Goal: Task Accomplishment & Management: Use online tool/utility

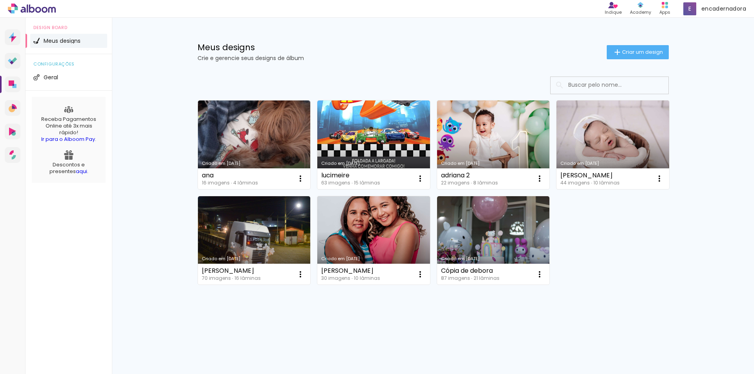
drag, startPoint x: 158, startPoint y: 185, endPoint x: 186, endPoint y: 192, distance: 29.2
click at [158, 185] on div "Meus designs Crie e gerencie seus designs de álbum Criar um design Criado em 21…" at bounding box center [433, 188] width 642 height 341
click at [642, 248] on div "Criado em 21/08/25 ana 16 imagens ∙ 4 lâminas Abrir Fazer uma cópia Excluir Cri…" at bounding box center [433, 192] width 478 height 191
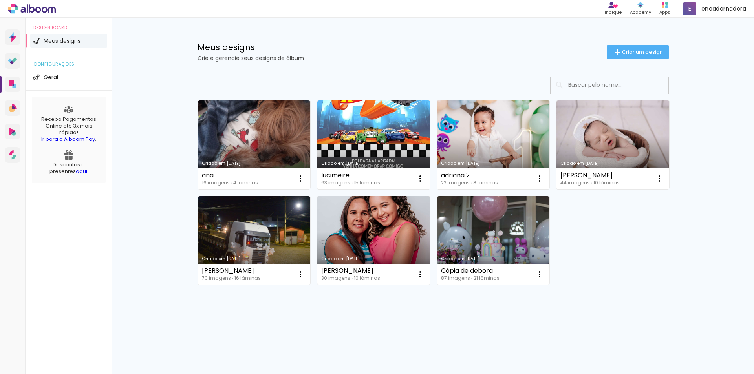
click at [468, 148] on link "Criado em [DATE]" at bounding box center [493, 145] width 113 height 89
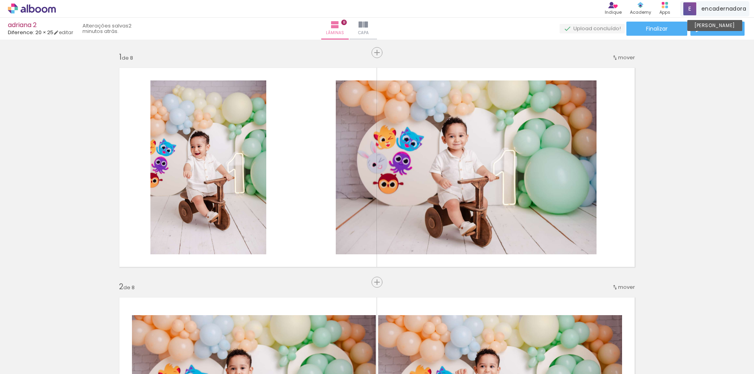
scroll to position [196, 0]
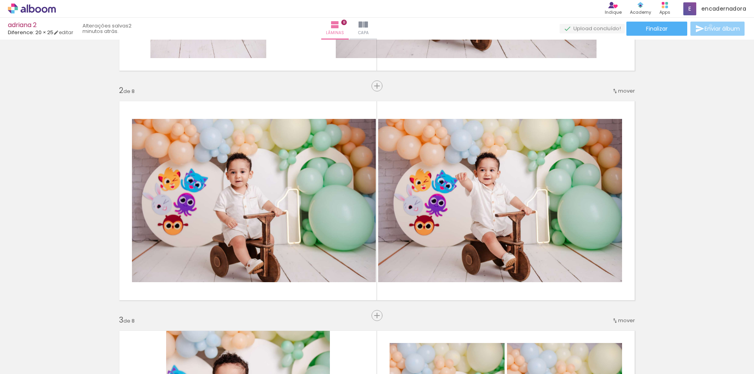
click at [709, 26] on span "Enviar álbum" at bounding box center [722, 28] width 35 height 5
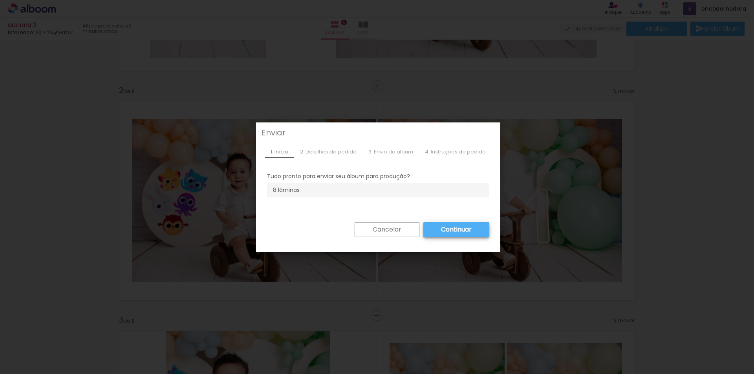
click at [0, 0] on slot "Continuar" at bounding box center [0, 0] width 0 height 0
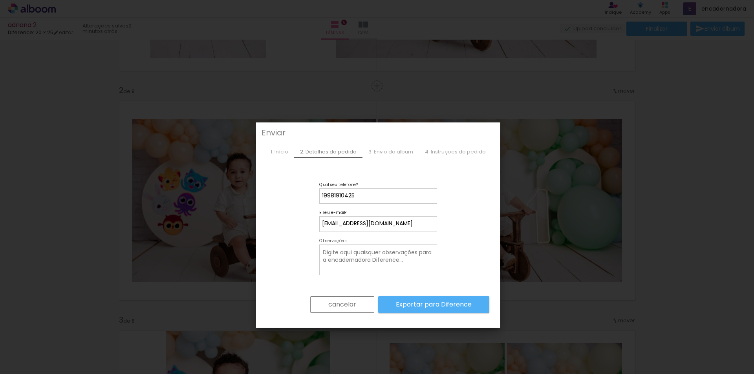
click at [346, 260] on textarea at bounding box center [379, 260] width 114 height 25
type textarea "sss"
click at [0, 0] on slot "Exportar para Diference" at bounding box center [0, 0] width 0 height 0
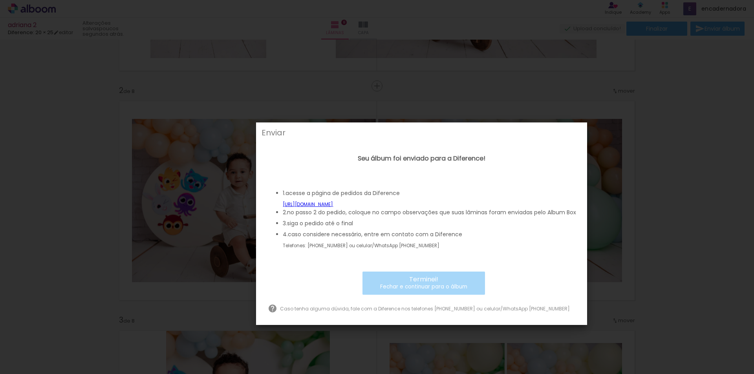
click at [508, 246] on li "4. caso considere necessário, entre em contato com a Diference Telefones: (19) …" at bounding box center [429, 240] width 293 height 19
click at [333, 203] on link "[URL][DOMAIN_NAME]" at bounding box center [308, 205] width 50 height 6
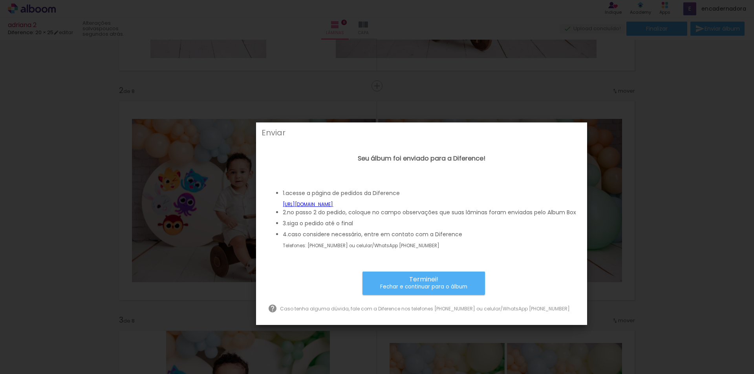
click at [417, 281] on span "Terminei!" at bounding box center [423, 280] width 29 height 8
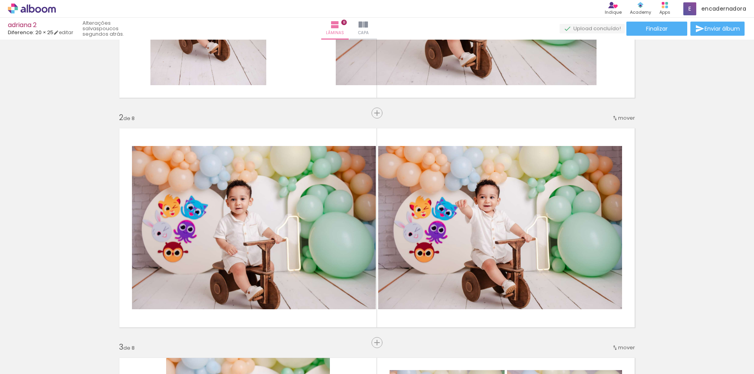
scroll to position [39, 0]
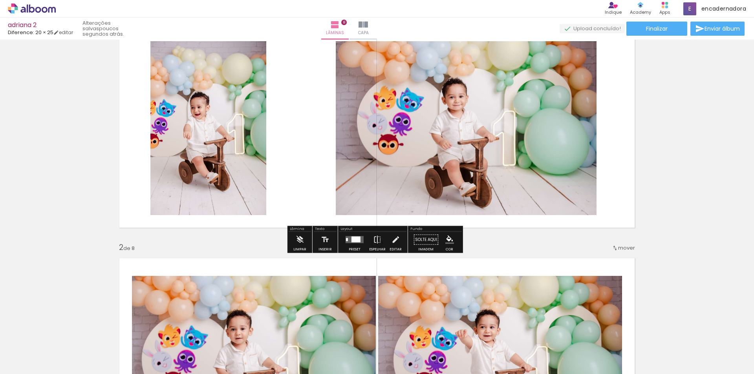
click at [39, 6] on icon at bounding box center [32, 9] width 48 height 10
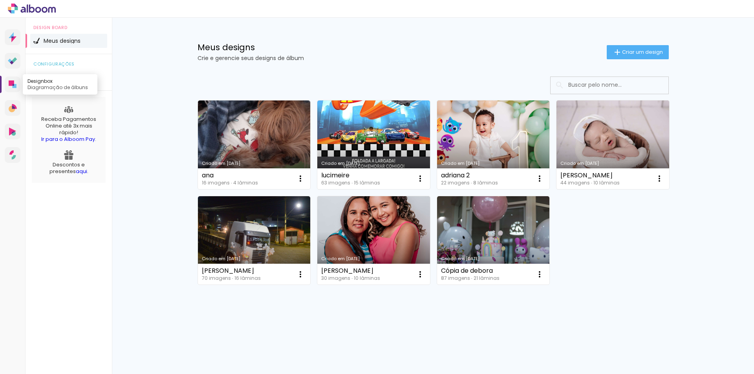
click at [10, 80] on link "Designbox Diagramação de álbuns" at bounding box center [13, 85] width 16 height 16
click at [706, 351] on div "Meus designs Crie e gerencie seus designs de álbum Criar um design Criado em 21…" at bounding box center [433, 188] width 642 height 341
click at [32, 10] on icon at bounding box center [32, 9] width 48 height 10
click at [12, 35] on icon at bounding box center [11, 35] width 5 height 6
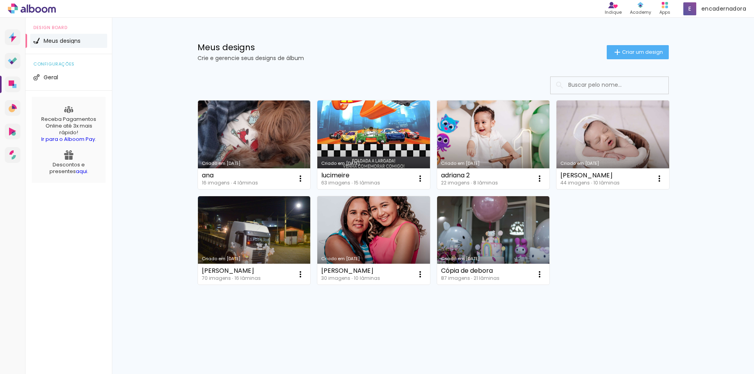
click at [501, 140] on link "Criado em [DATE]" at bounding box center [493, 145] width 113 height 89
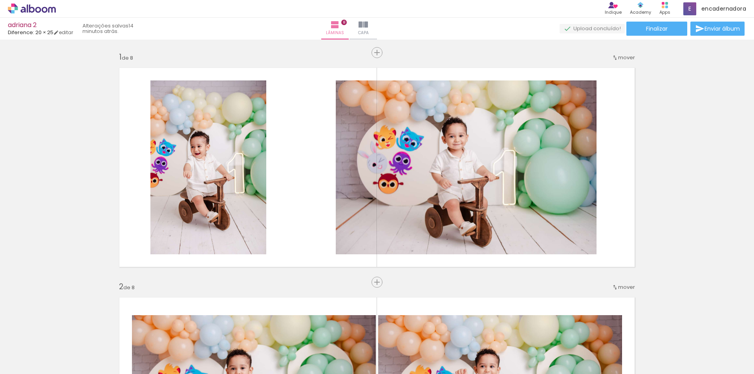
click at [588, 5] on div "› Editor de álbum Indique Indique e ganhe Conteúdo que inspira Academy Produtos…" at bounding box center [377, 9] width 754 height 18
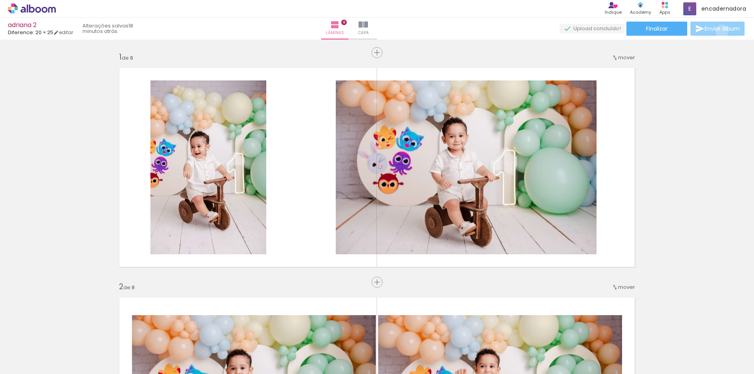
click at [720, 31] on span "Enviar álbum" at bounding box center [722, 28] width 35 height 5
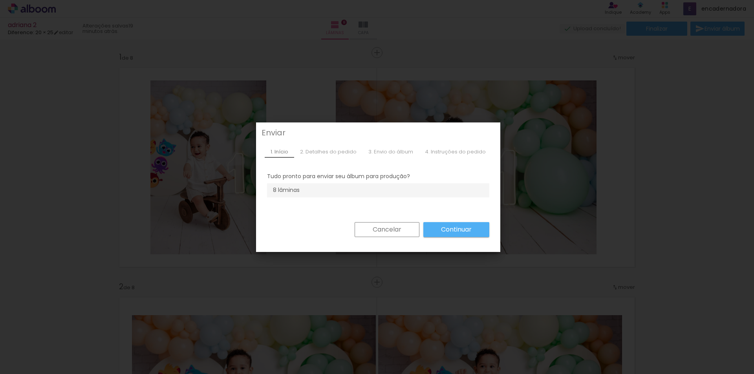
click at [393, 151] on div "3. Envio do álbum" at bounding box center [391, 152] width 57 height 12
click at [391, 154] on div "3. Envio do álbum" at bounding box center [391, 152] width 57 height 12
click at [0, 0] on slot "Cancelar" at bounding box center [0, 0] width 0 height 0
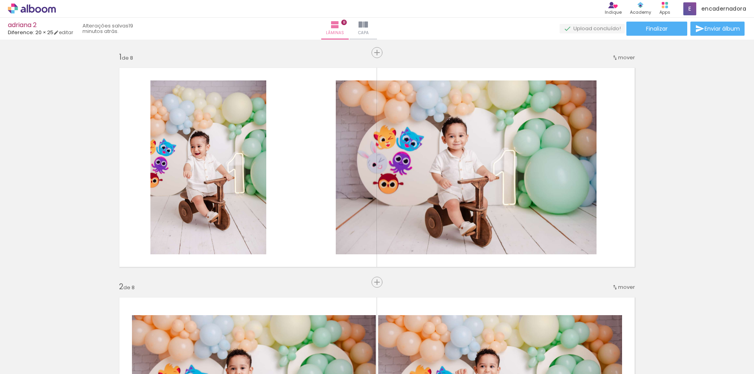
drag, startPoint x: 701, startPoint y: 255, endPoint x: 702, endPoint y: 219, distance: 35.8
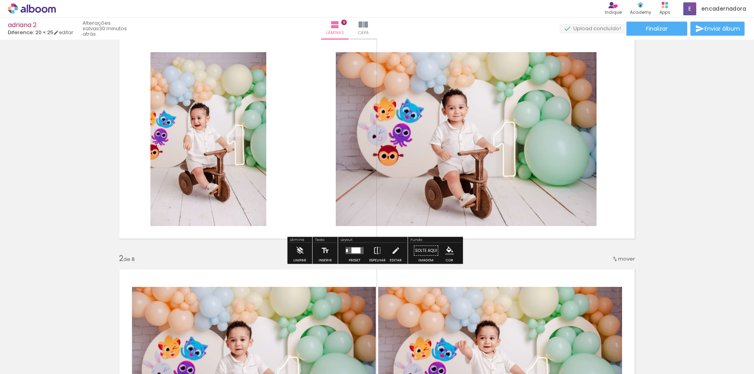
scroll to position [157, 0]
